Goal: Navigation & Orientation: Find specific page/section

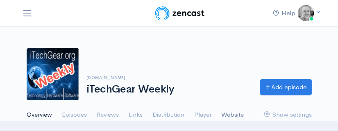
click at [230, 116] on link "Website" at bounding box center [232, 114] width 23 height 29
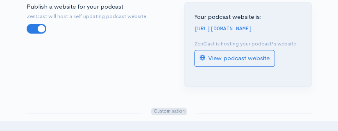
scroll to position [123, 0]
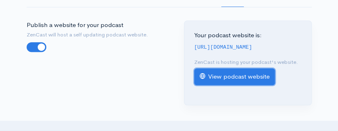
click at [244, 85] on link "View podcast website" at bounding box center [234, 76] width 81 height 17
